Goal: Information Seeking & Learning: Learn about a topic

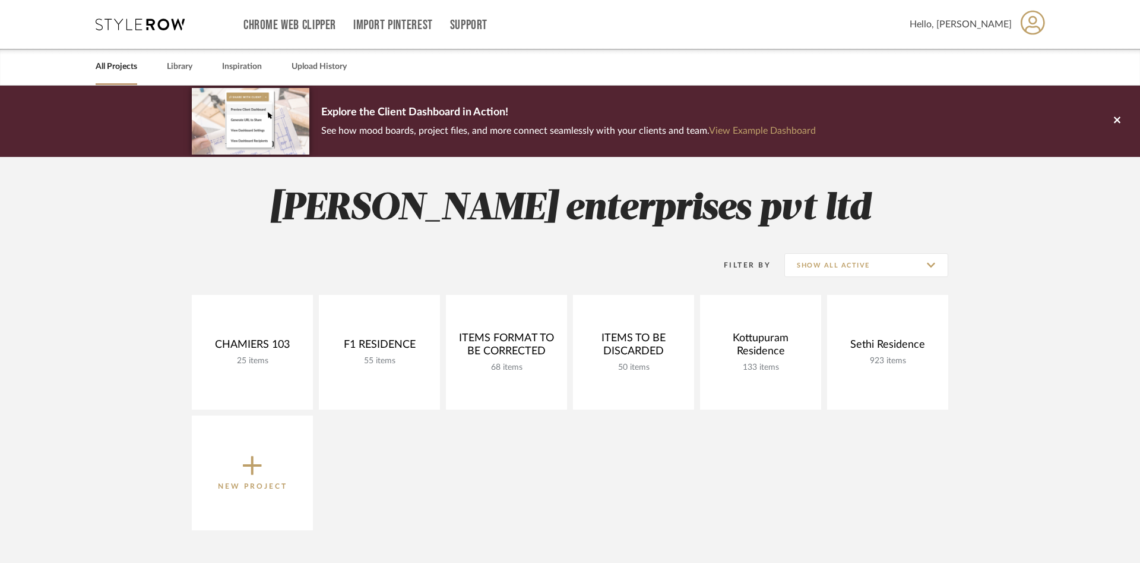
click at [122, 72] on link "All Projects" at bounding box center [117, 67] width 42 height 16
click at [188, 72] on link "Library" at bounding box center [180, 67] width 26 height 16
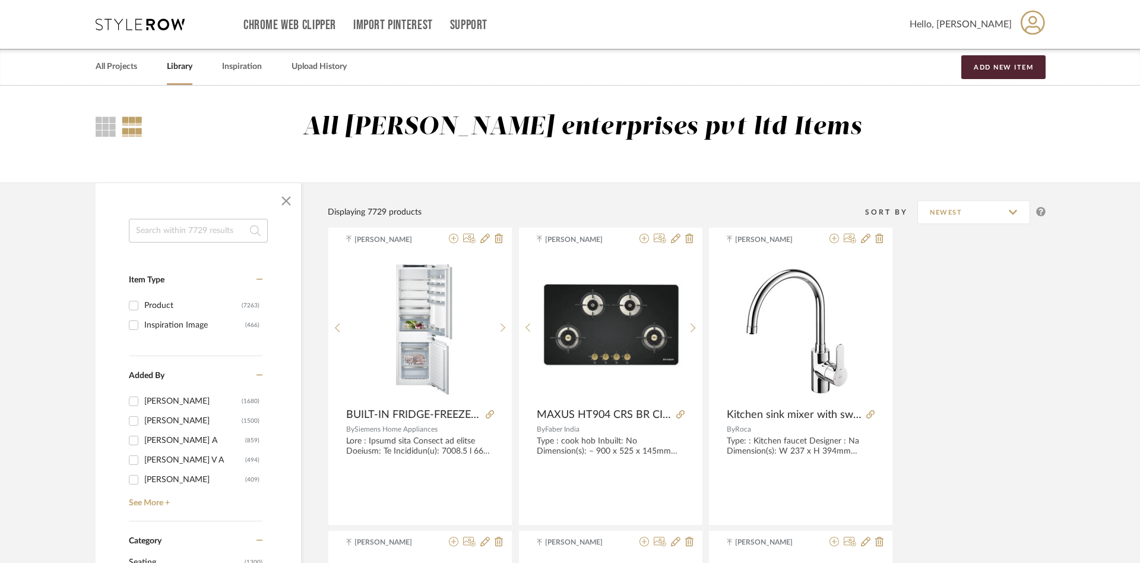
click at [133, 303] on input "Product (7263)" at bounding box center [133, 305] width 19 height 19
checkbox input "true"
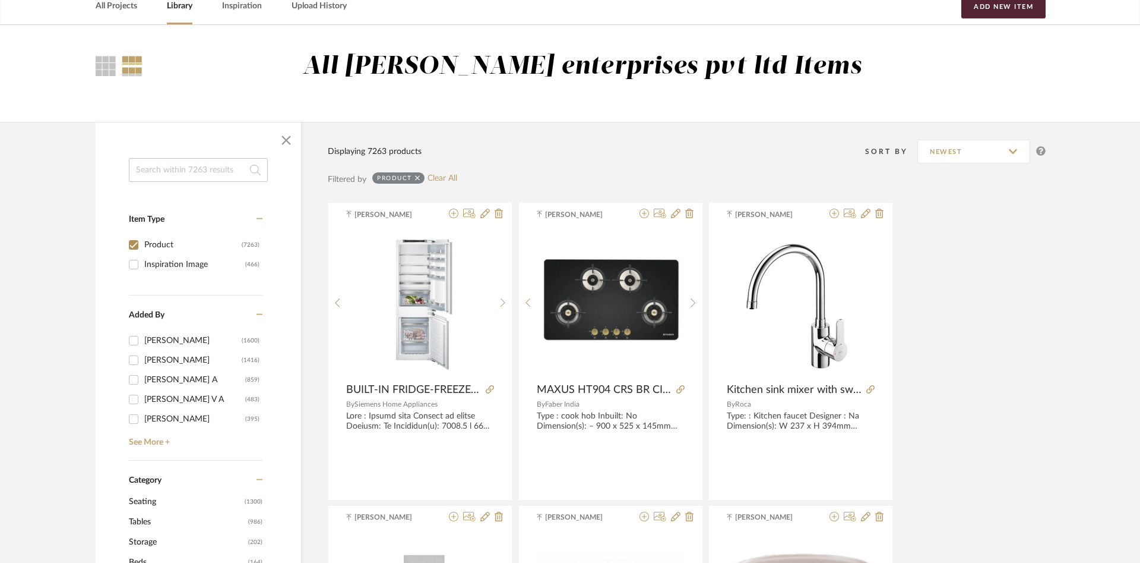
scroll to position [364, 0]
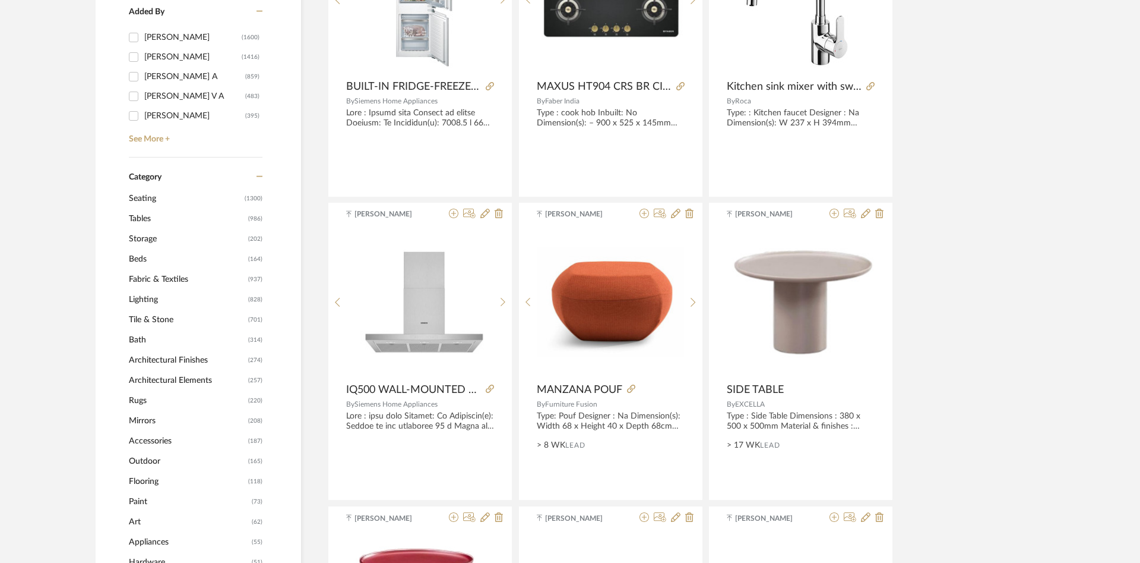
click at [197, 212] on span "Tables" at bounding box center [187, 218] width 116 height 20
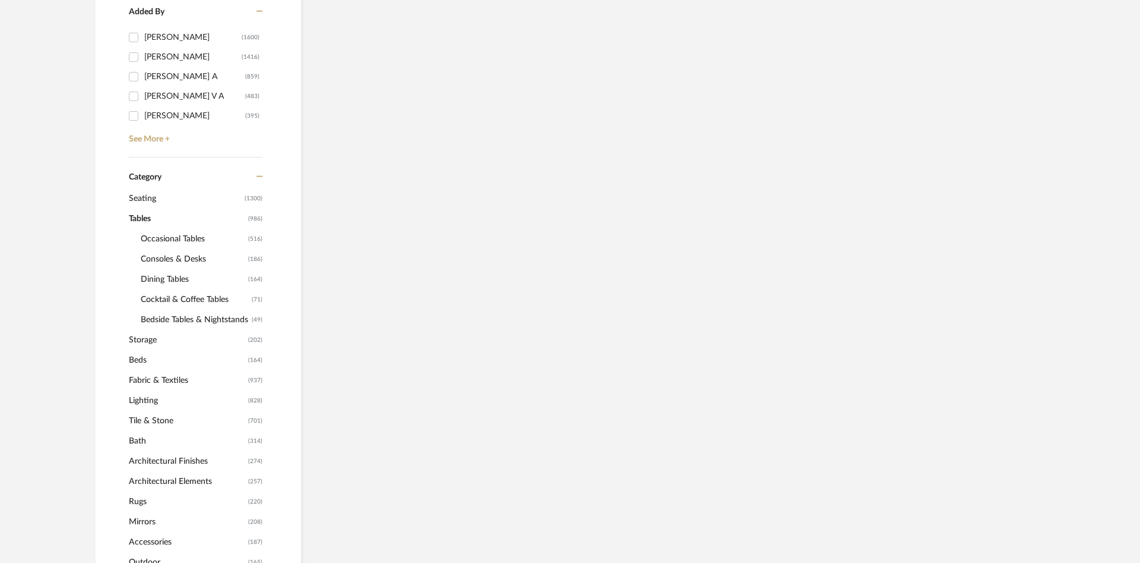
scroll to position [362, 0]
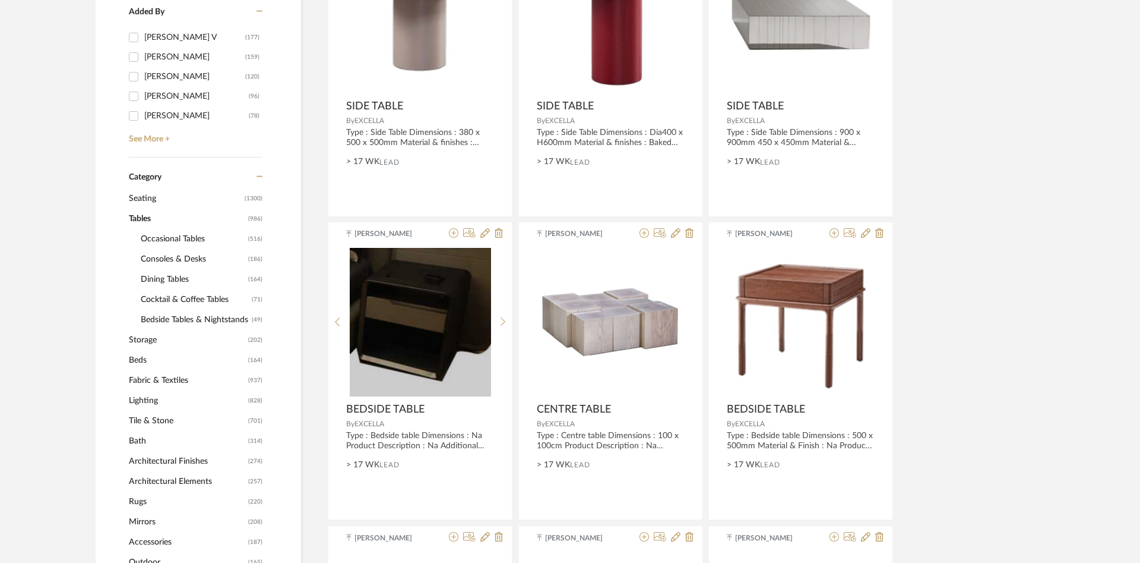
click at [185, 276] on span "Dining Tables" at bounding box center [193, 279] width 105 height 20
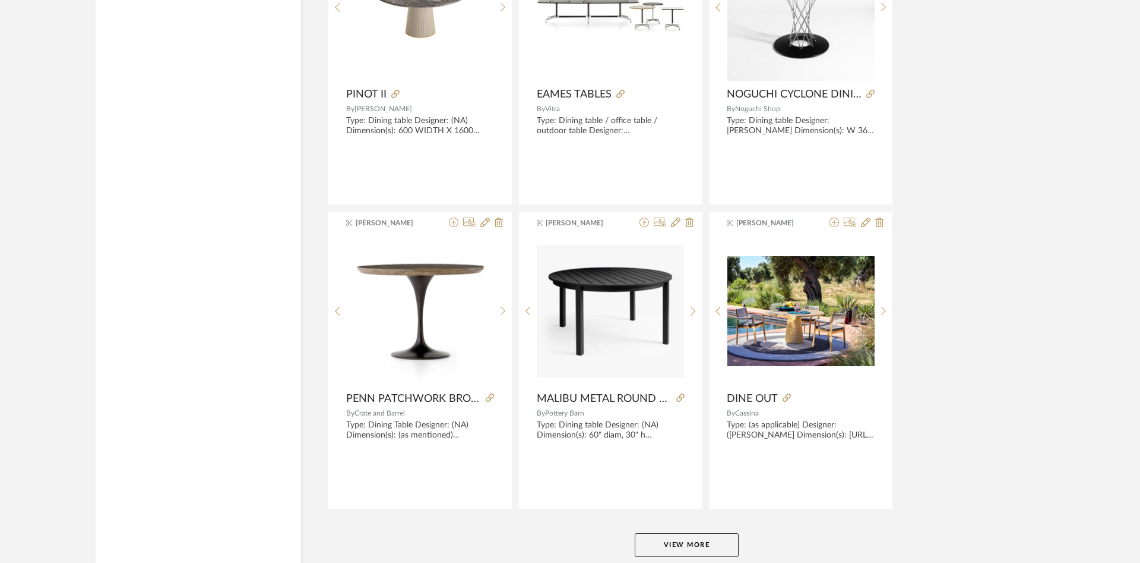
scroll to position [3452, 0]
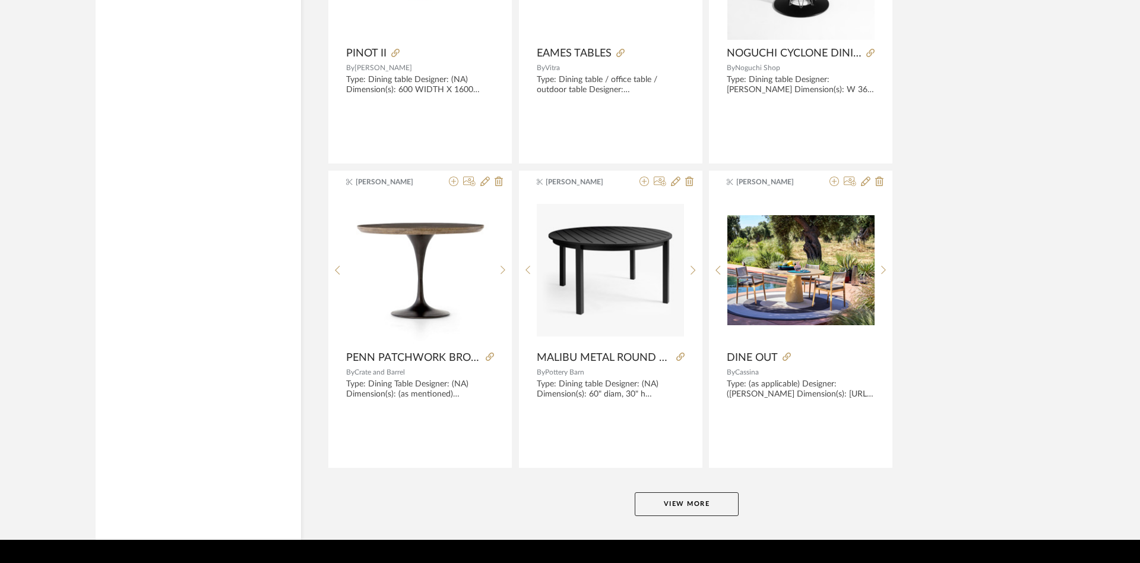
click at [677, 504] on button "View More" at bounding box center [687, 504] width 104 height 24
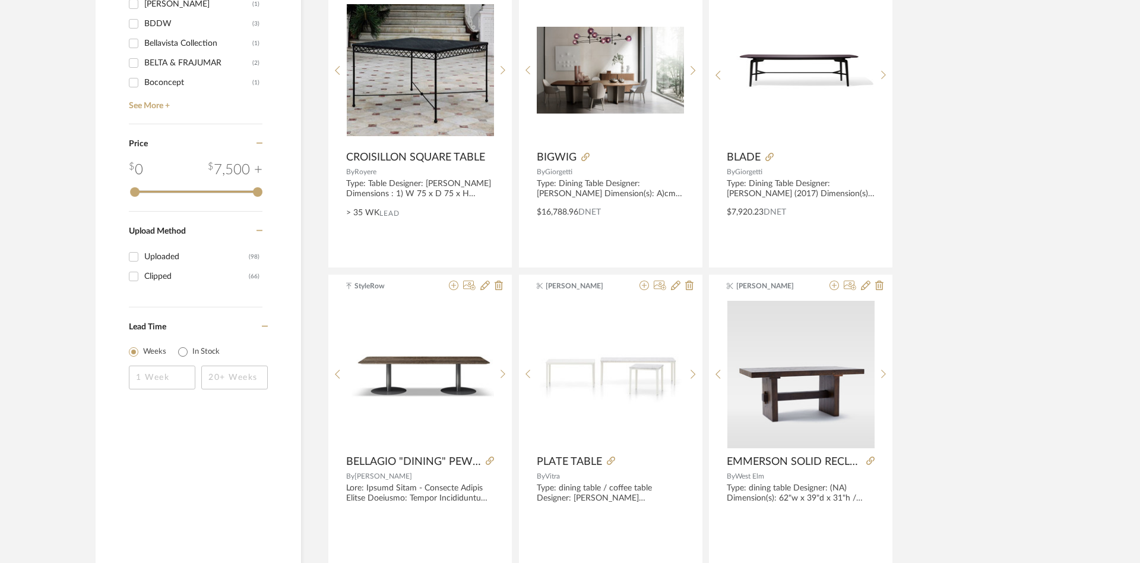
scroll to position [1452, 0]
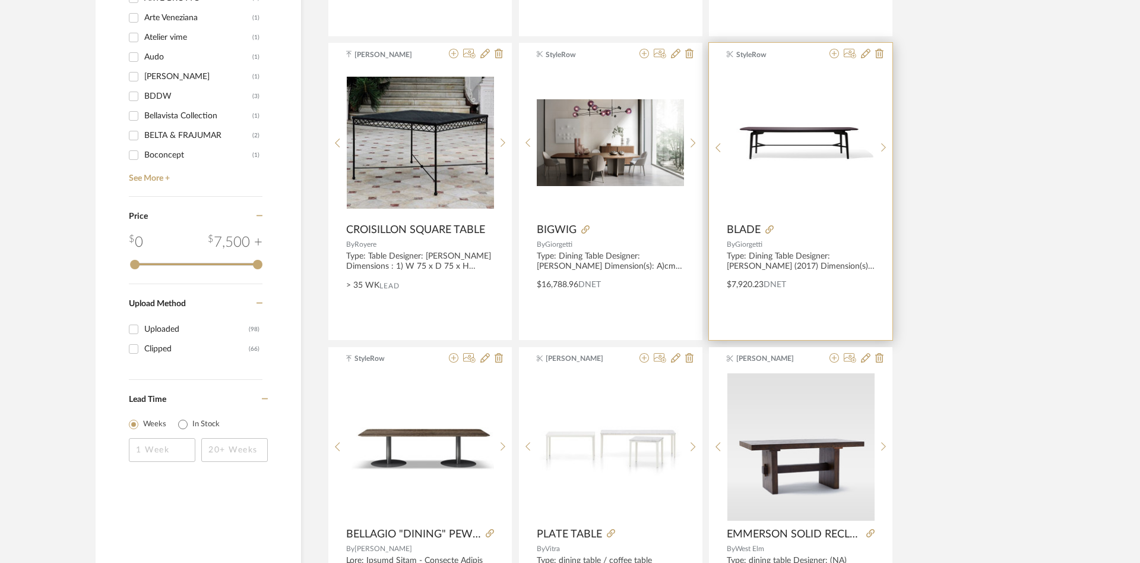
click at [792, 131] on img "0" at bounding box center [801, 142] width 147 height 48
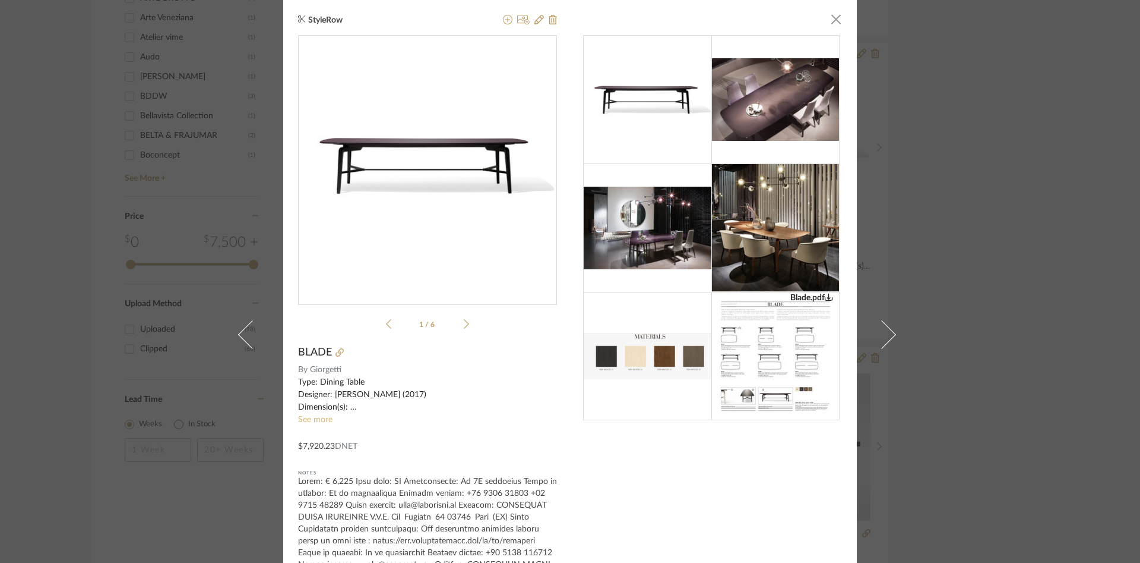
click at [330, 419] on link "See more" at bounding box center [315, 419] width 34 height 8
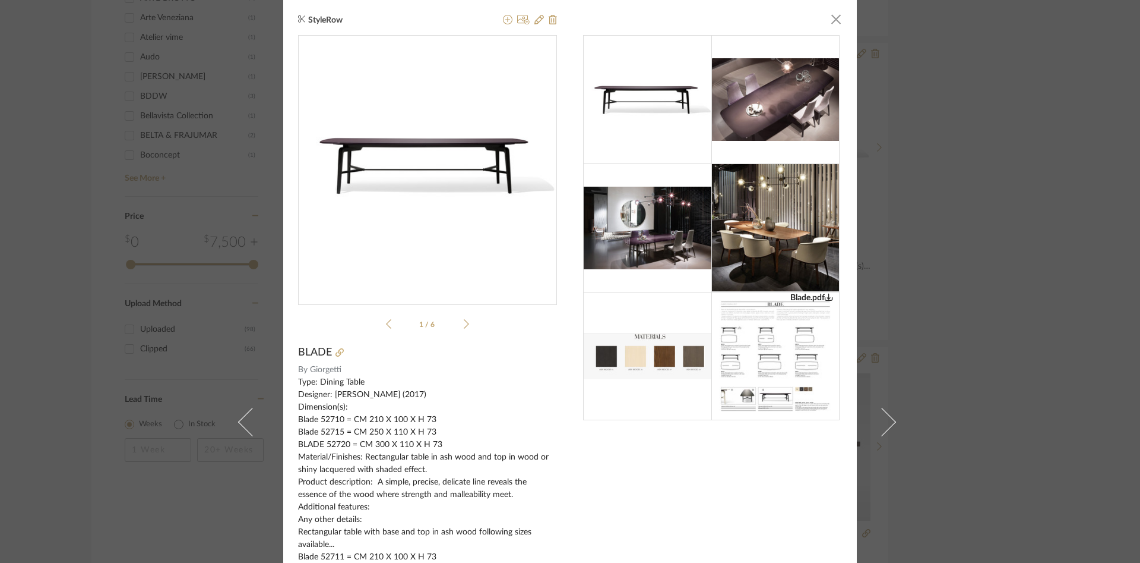
click at [465, 325] on icon at bounding box center [466, 323] width 5 height 11
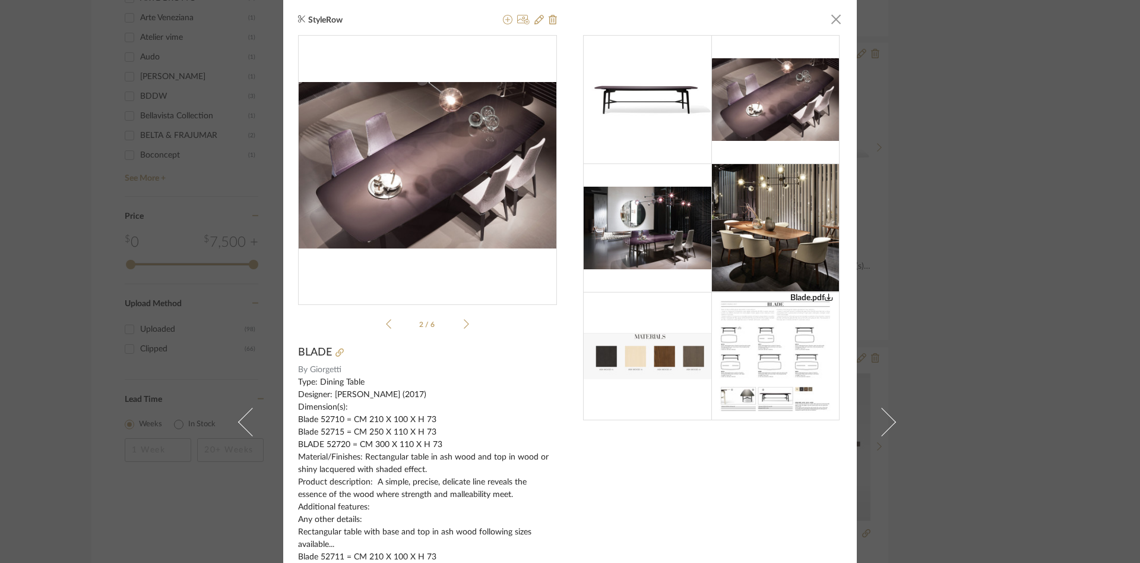
click at [465, 325] on icon at bounding box center [466, 323] width 5 height 11
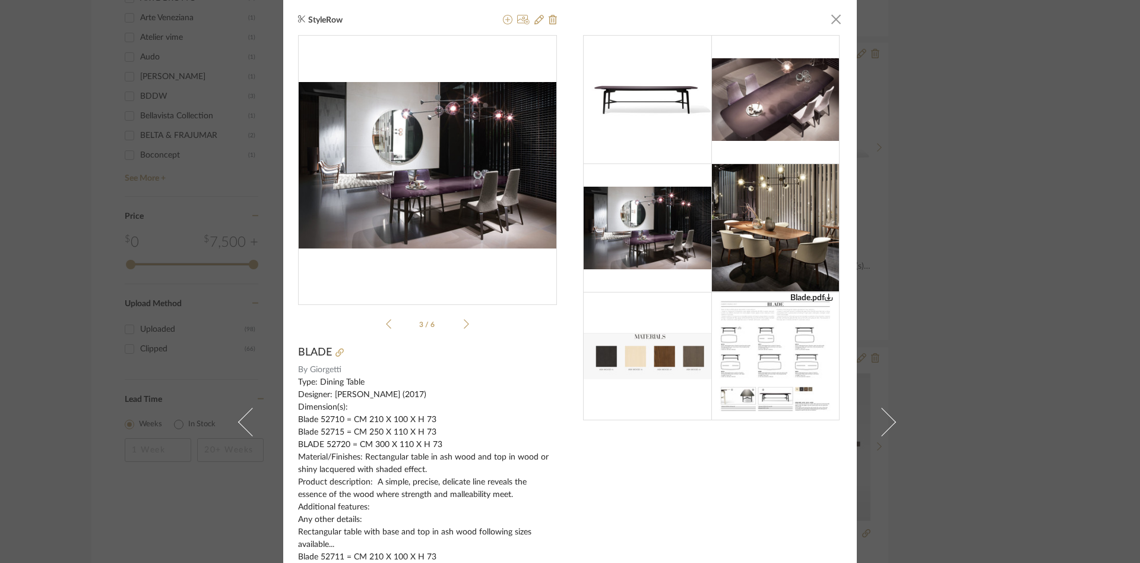
click at [465, 325] on icon at bounding box center [466, 323] width 5 height 11
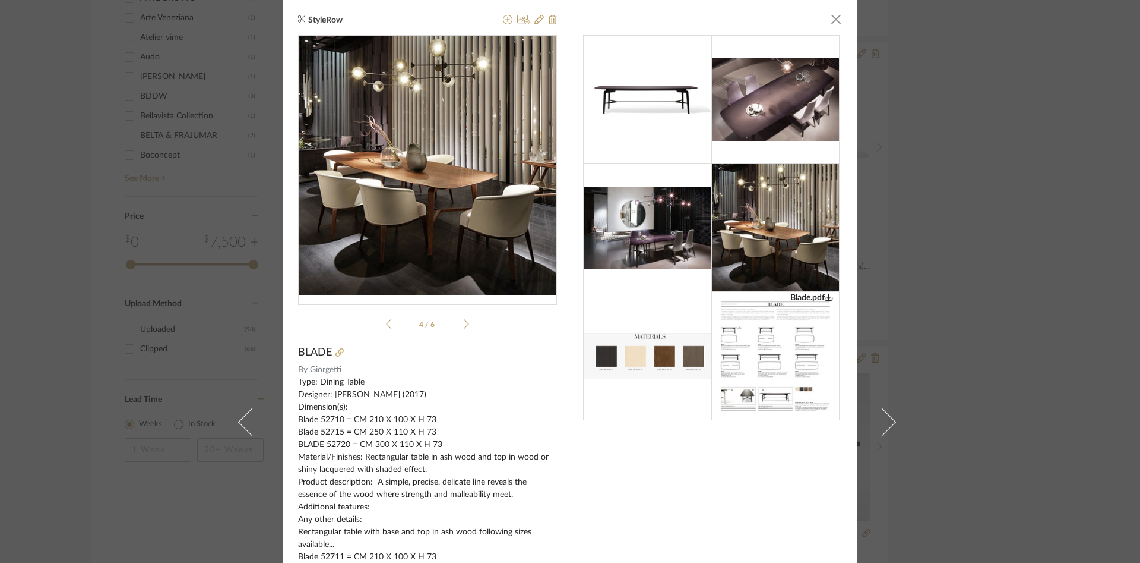
click at [814, 353] on img at bounding box center [776, 356] width 128 height 128
click at [969, 187] on div "StyleRow × Blade.pdf Blade.pdf 4 / 6 BLADE By Giorgetti Type: Dining Table Desi…" at bounding box center [570, 281] width 1140 height 563
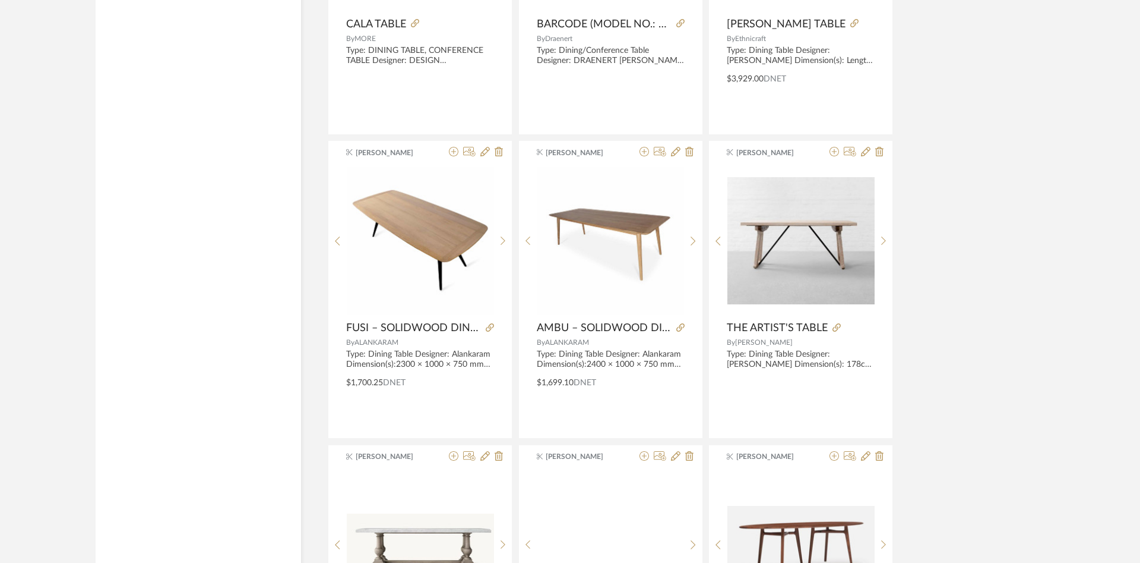
scroll to position [5633, 0]
